Goal: Task Accomplishment & Management: Manage account settings

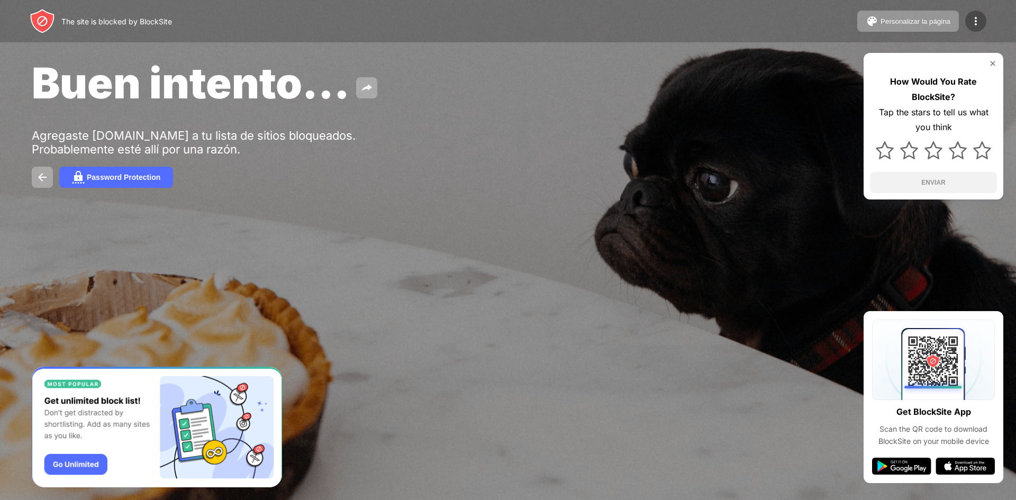
click at [974, 18] on img at bounding box center [976, 21] width 13 height 13
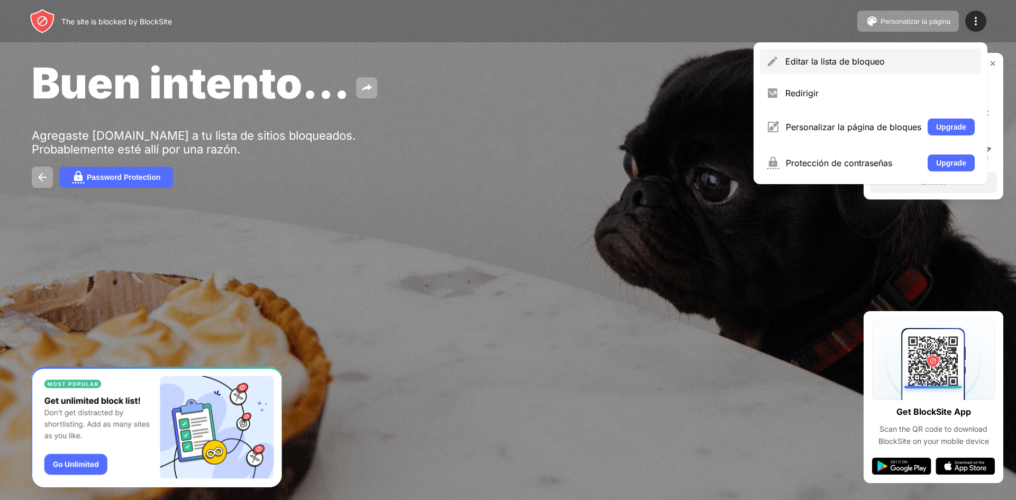
click at [865, 58] on div "Editar la lista de bloqueo" at bounding box center [879, 61] width 189 height 11
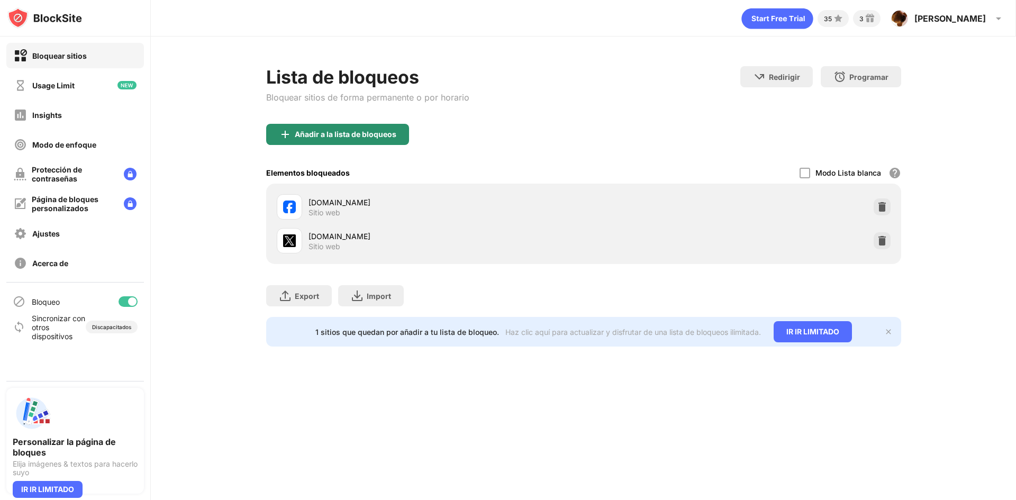
click at [383, 130] on div "Añadir a la lista de bloqueos" at bounding box center [346, 134] width 102 height 8
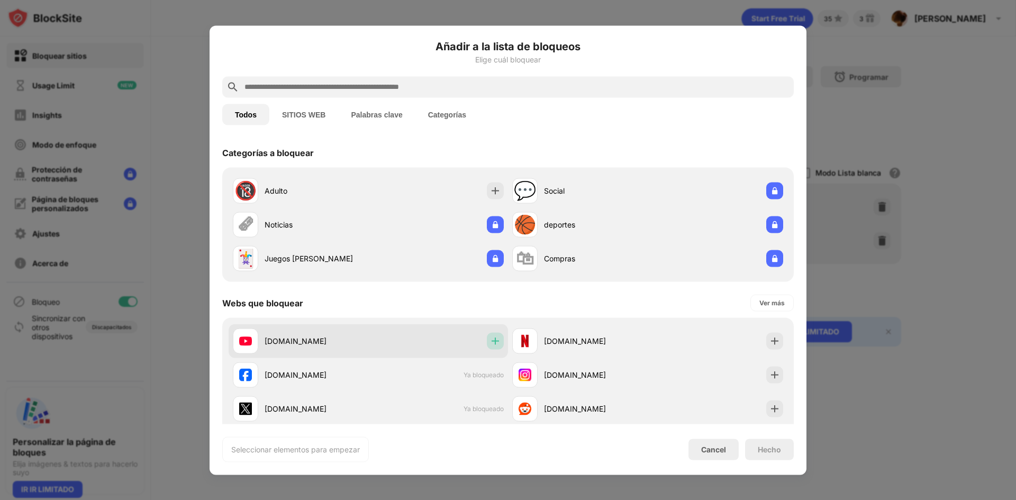
click at [490, 344] on img at bounding box center [495, 341] width 11 height 11
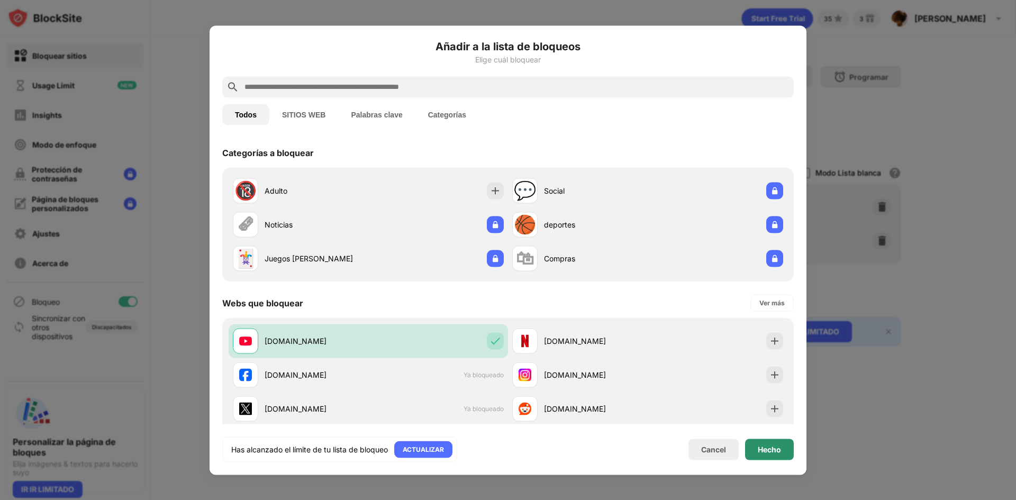
click at [767, 455] on div "Hecho" at bounding box center [769, 449] width 49 height 21
